Goal: Task Accomplishment & Management: Use online tool/utility

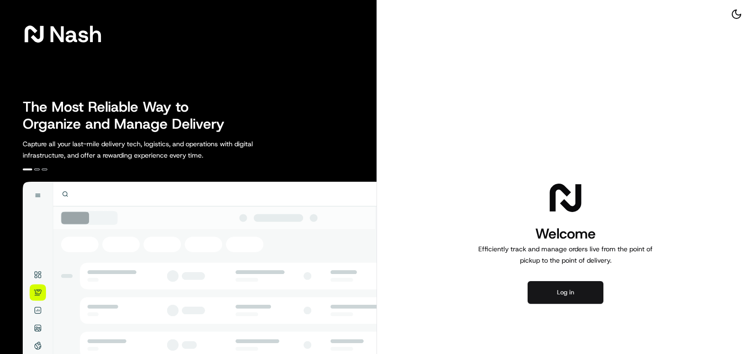
click at [564, 294] on button "Log in" at bounding box center [566, 292] width 76 height 23
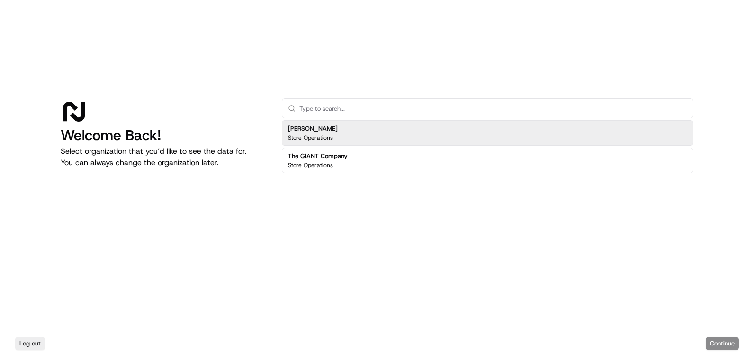
click at [353, 137] on div "[PERSON_NAME] Store Operations" at bounding box center [488, 133] width 412 height 26
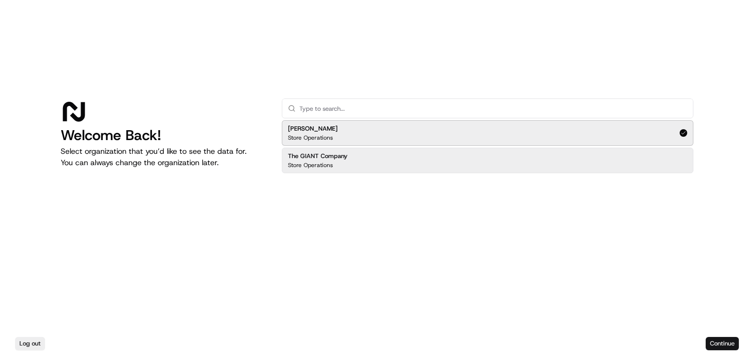
click at [706, 343] on button "Continue" at bounding box center [722, 343] width 33 height 13
